Goal: Transaction & Acquisition: Purchase product/service

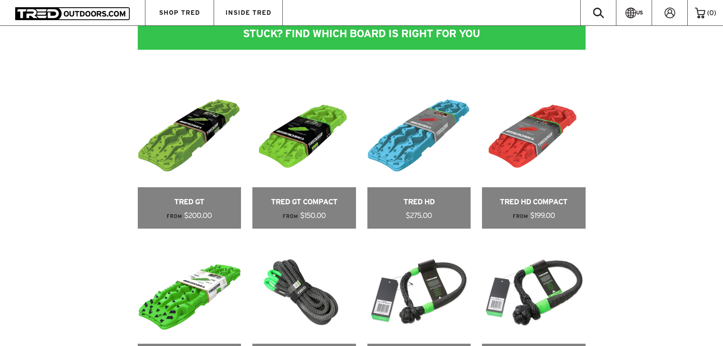
scroll to position [379, 0]
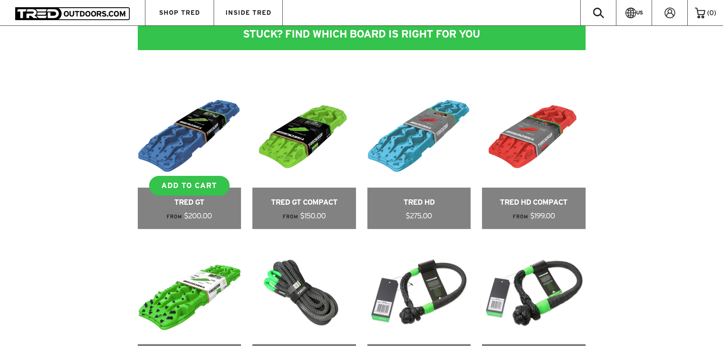
click at [197, 206] on link at bounding box center [190, 156] width 104 height 145
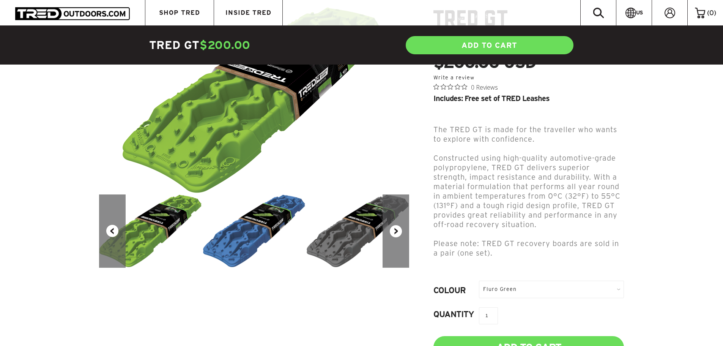
scroll to position [114, 0]
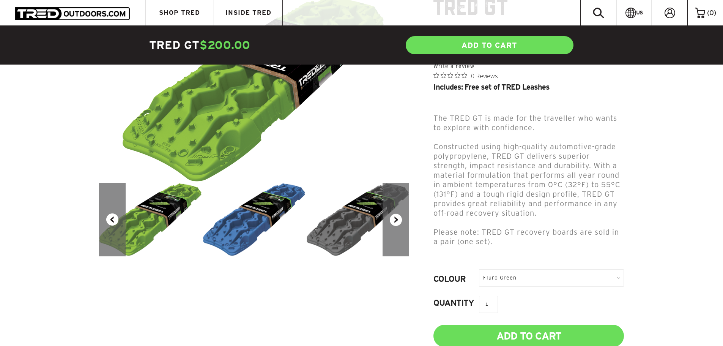
click at [552, 269] on div "Fluro Green" at bounding box center [551, 277] width 145 height 17
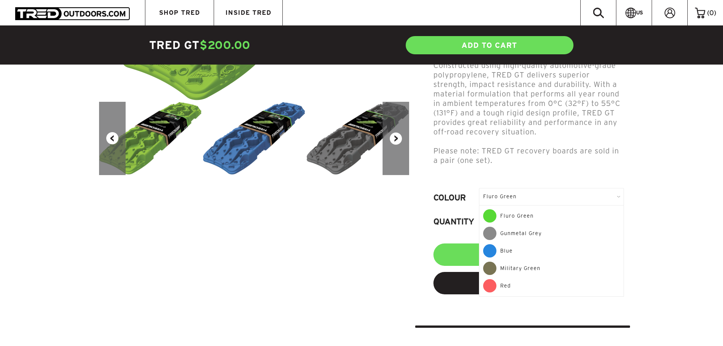
scroll to position [152, 0]
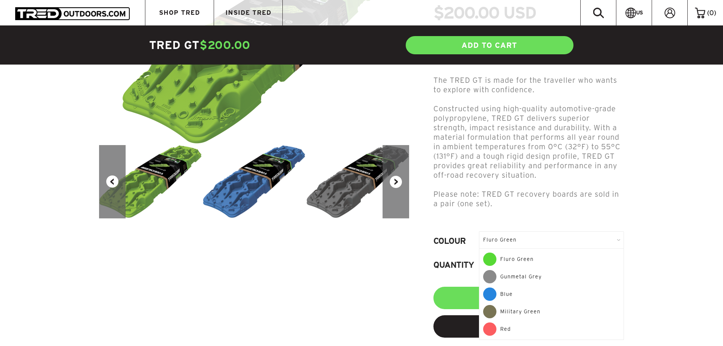
click at [514, 190] on span "Please note: TRED GT recovery boards are sold in a pair (one set)." at bounding box center [526, 199] width 186 height 18
click at [613, 231] on div "Fluro Green" at bounding box center [551, 239] width 145 height 17
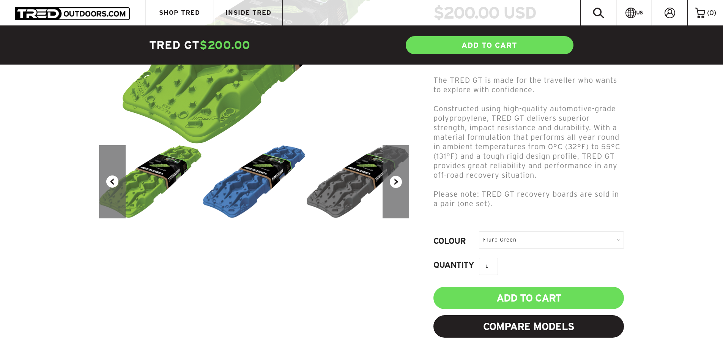
click at [392, 187] on button "Next" at bounding box center [396, 181] width 27 height 73
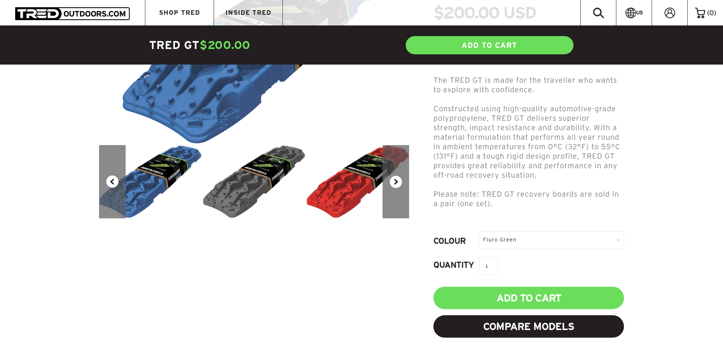
click at [395, 181] on button "Next" at bounding box center [396, 181] width 27 height 73
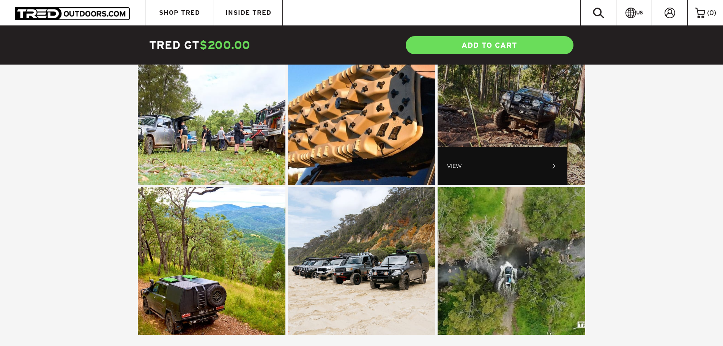
scroll to position [2542, 0]
